Goal: Task Accomplishment & Management: Complete application form

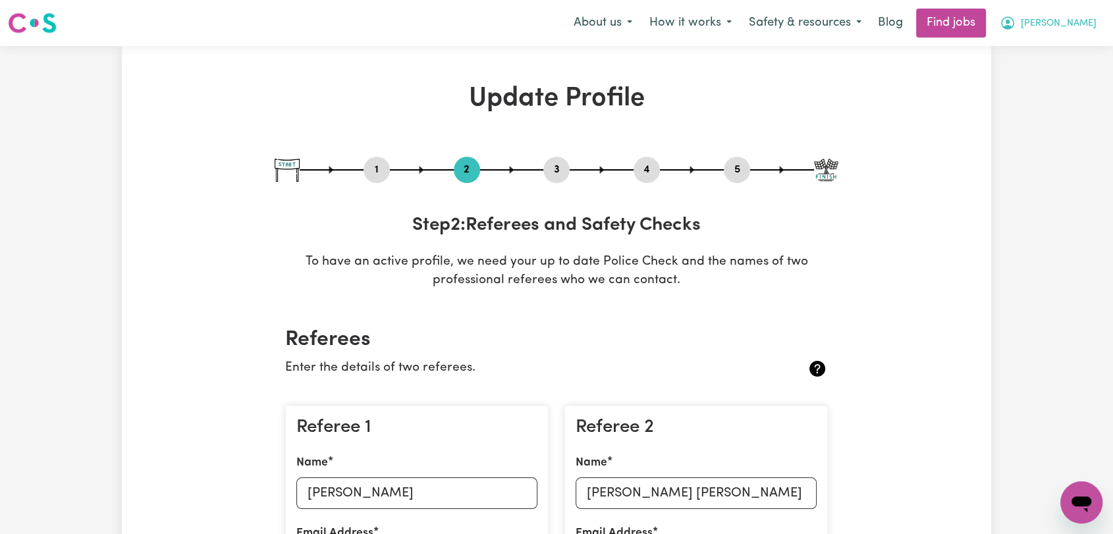
click at [1089, 26] on span "[PERSON_NAME]" at bounding box center [1059, 23] width 76 height 14
click at [1085, 16] on span "[PERSON_NAME]" at bounding box center [1059, 23] width 76 height 14
click at [1064, 49] on link "My Account" at bounding box center [1052, 51] width 104 height 25
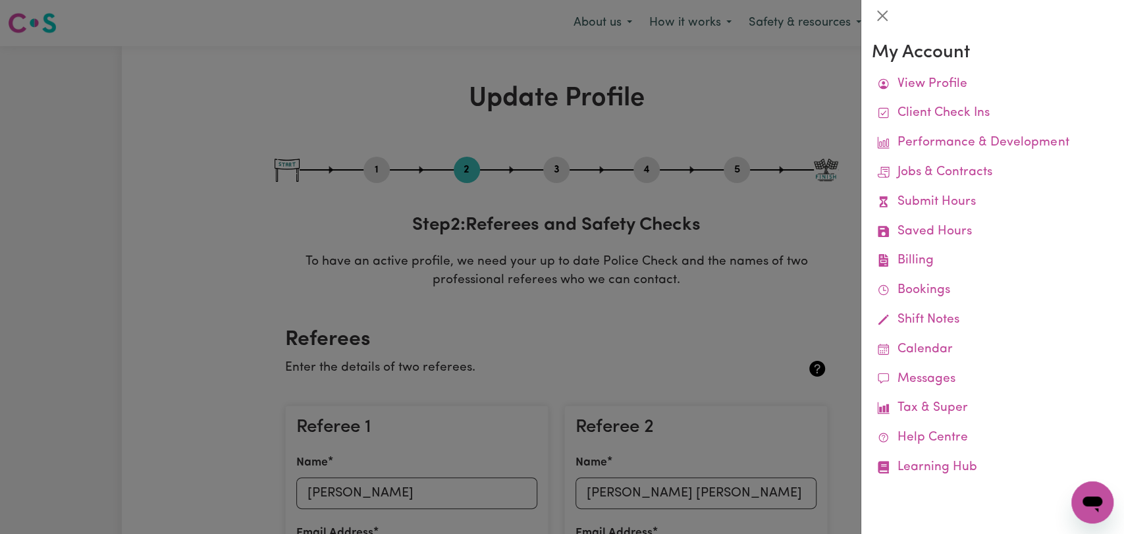
click at [639, 122] on div at bounding box center [562, 267] width 1124 height 534
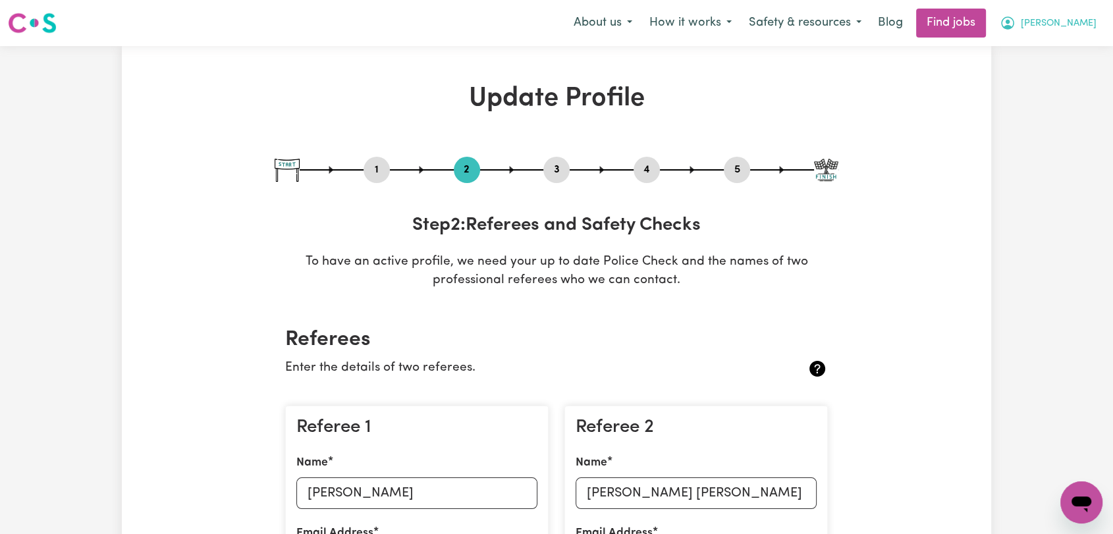
click at [1074, 24] on span "[PERSON_NAME]" at bounding box center [1059, 23] width 76 height 14
click at [1048, 72] on link "My Dashboard" at bounding box center [1052, 75] width 104 height 25
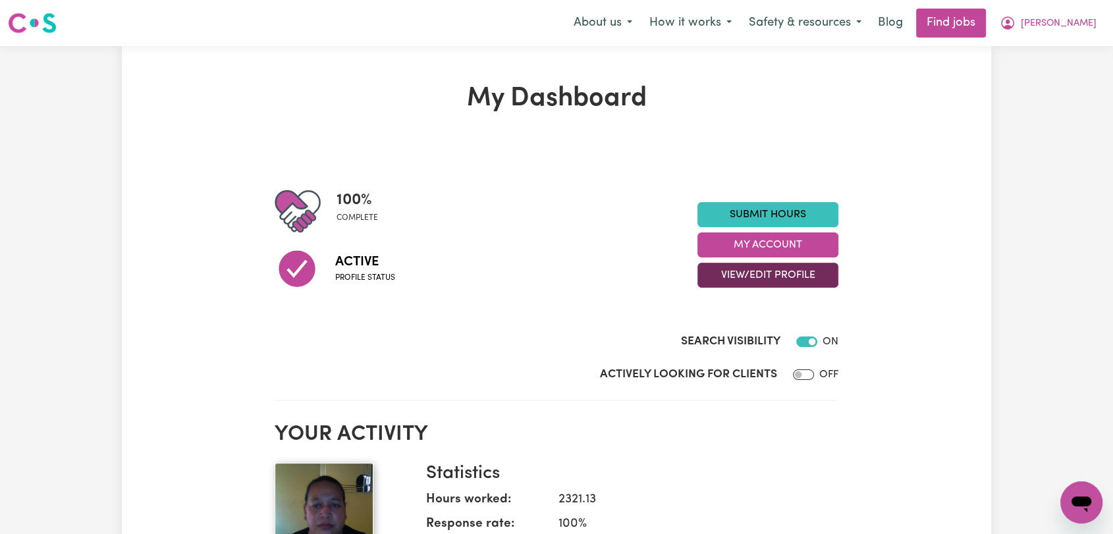
click at [761, 273] on button "View/Edit Profile" at bounding box center [767, 275] width 141 height 25
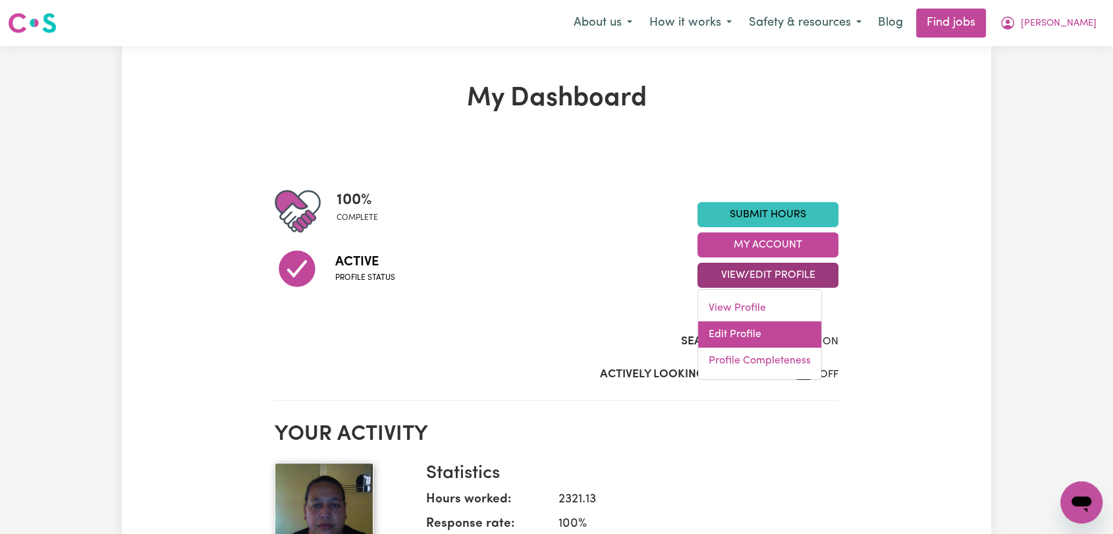
click at [769, 329] on link "Edit Profile" at bounding box center [759, 334] width 123 height 26
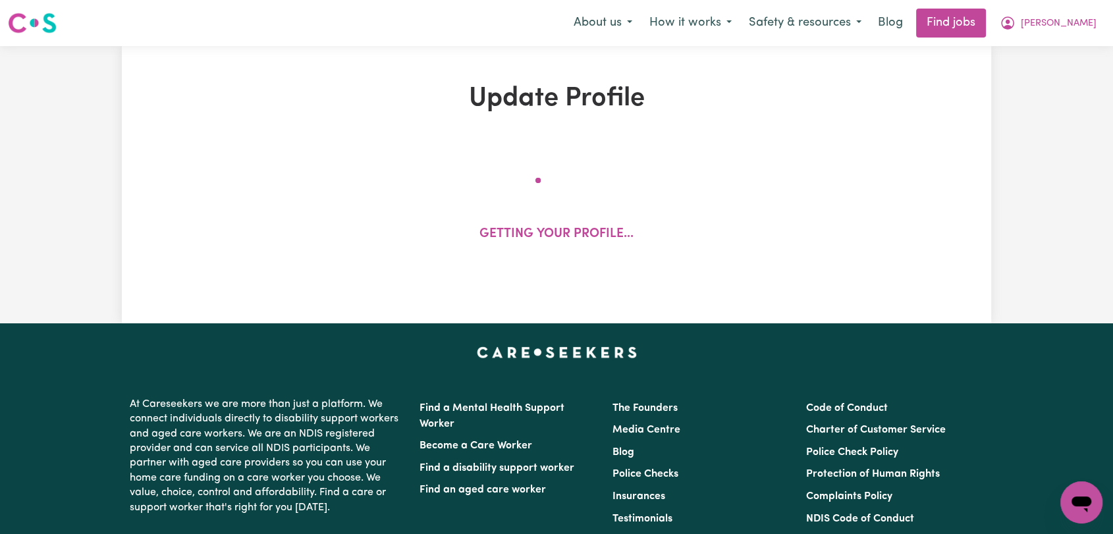
select select "[DEMOGRAPHIC_DATA]"
select select "Australian PR"
select select "Studying a healthcare related degree or qualification"
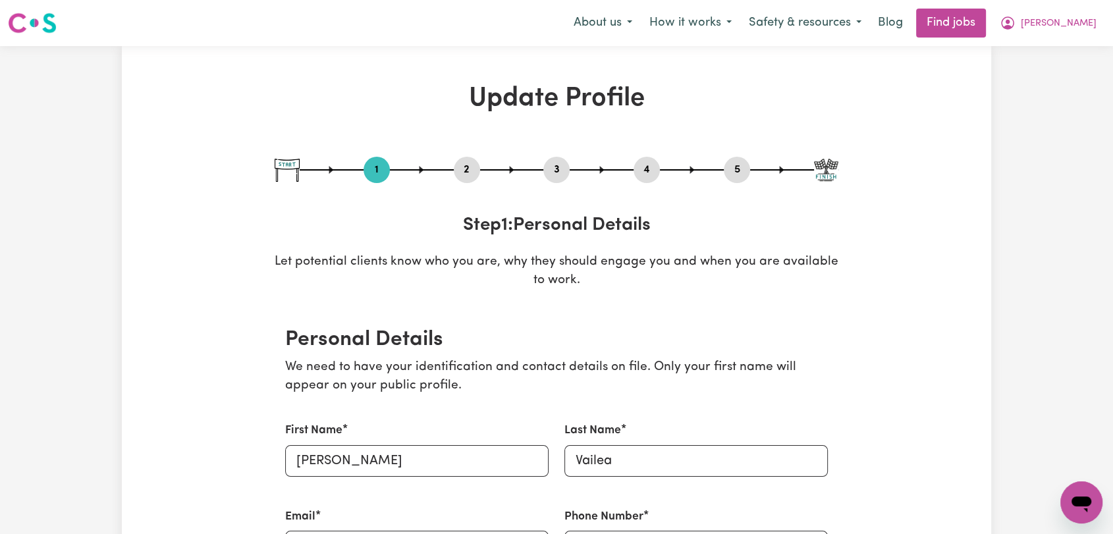
drag, startPoint x: 474, startPoint y: 168, endPoint x: 469, endPoint y: 178, distance: 10.9
click at [473, 168] on button "2" at bounding box center [467, 169] width 26 height 17
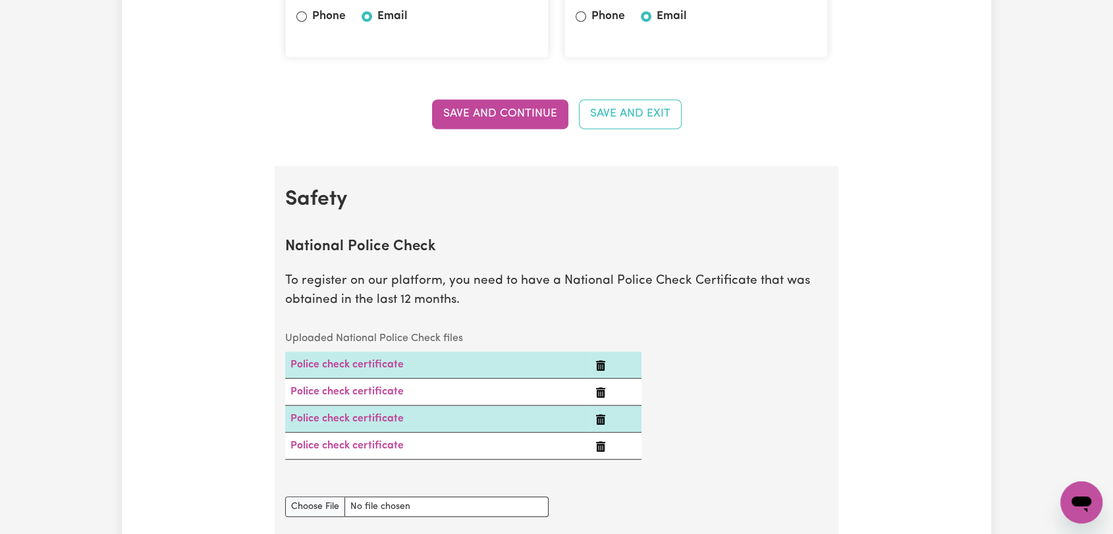
scroll to position [731, 0]
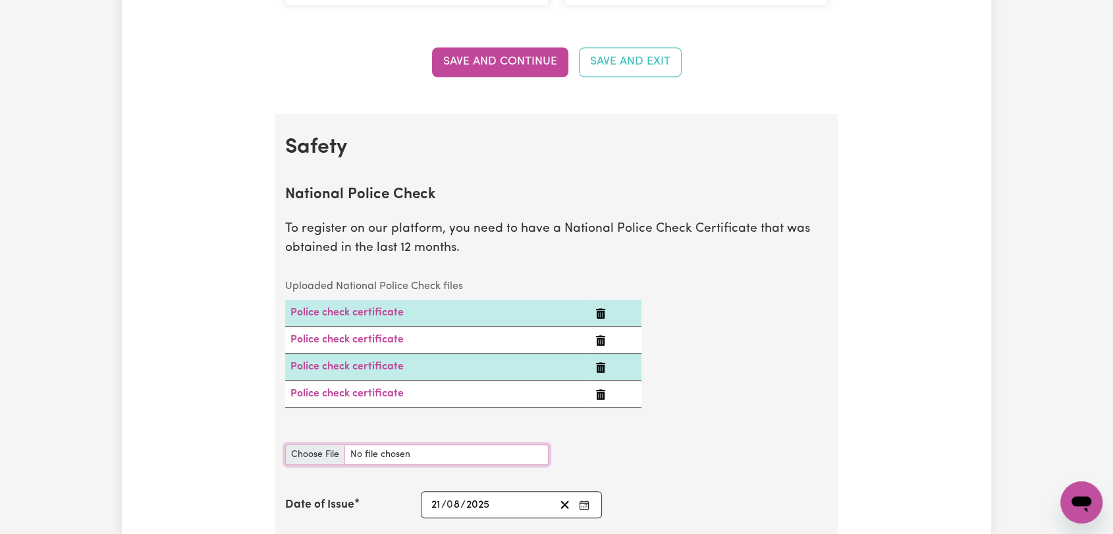
click at [323, 458] on input "National Police Check document" at bounding box center [416, 454] width 263 height 20
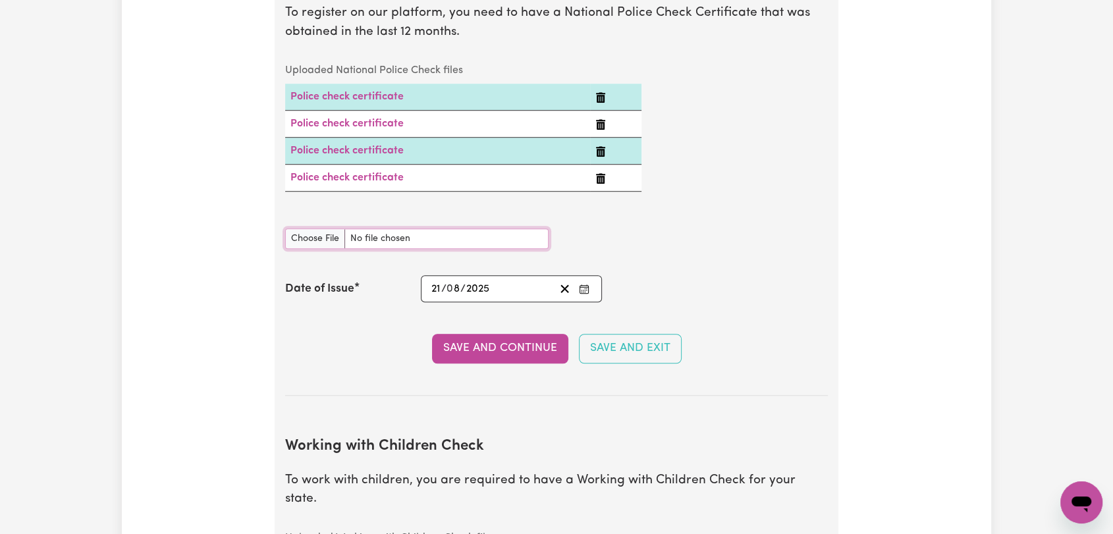
scroll to position [951, 0]
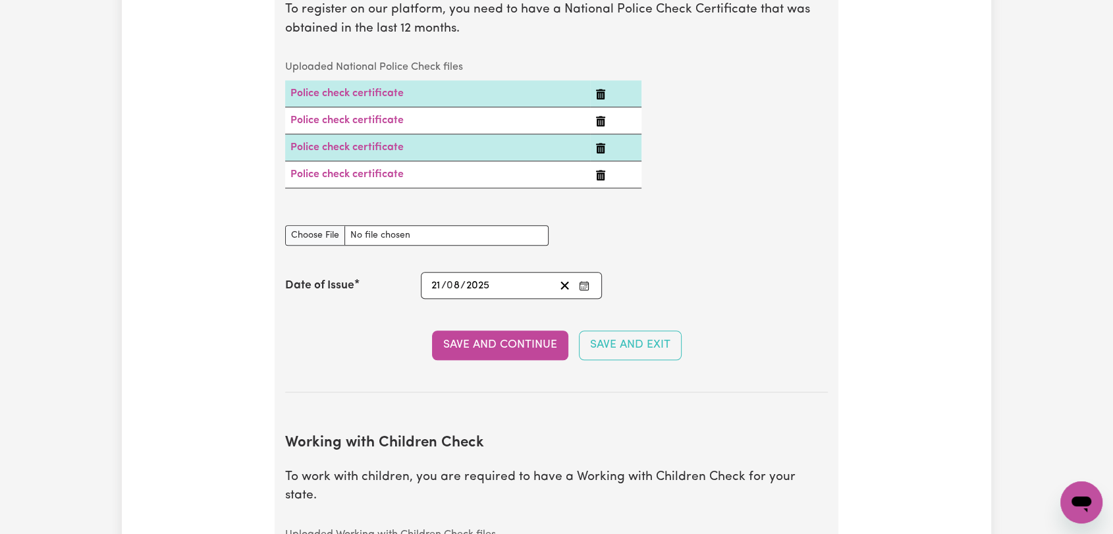
click at [358, 346] on div "Save and Continue Save and Exit" at bounding box center [556, 345] width 543 height 29
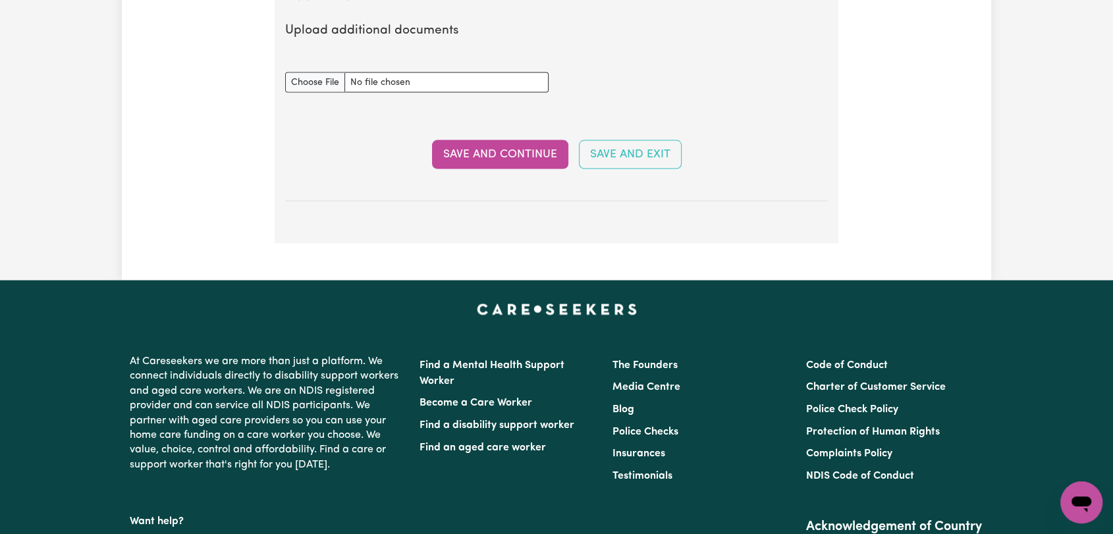
scroll to position [2424, 0]
